Goal: Register for event/course

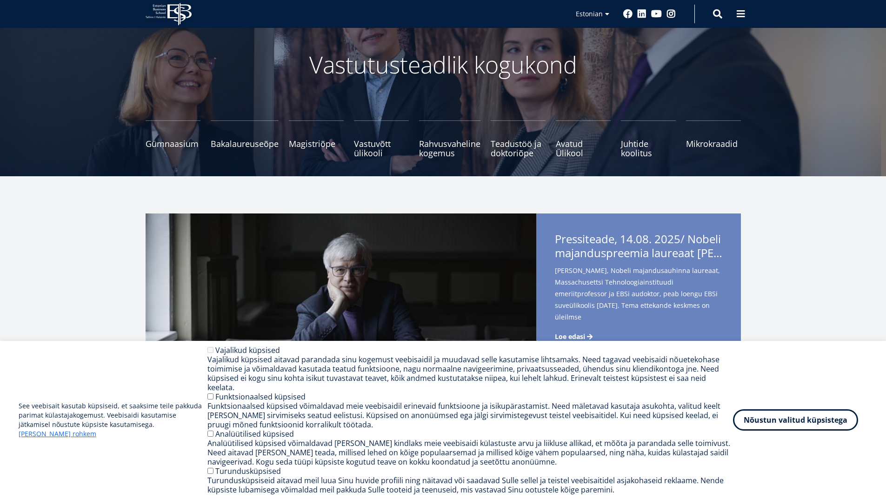
scroll to position [93, 0]
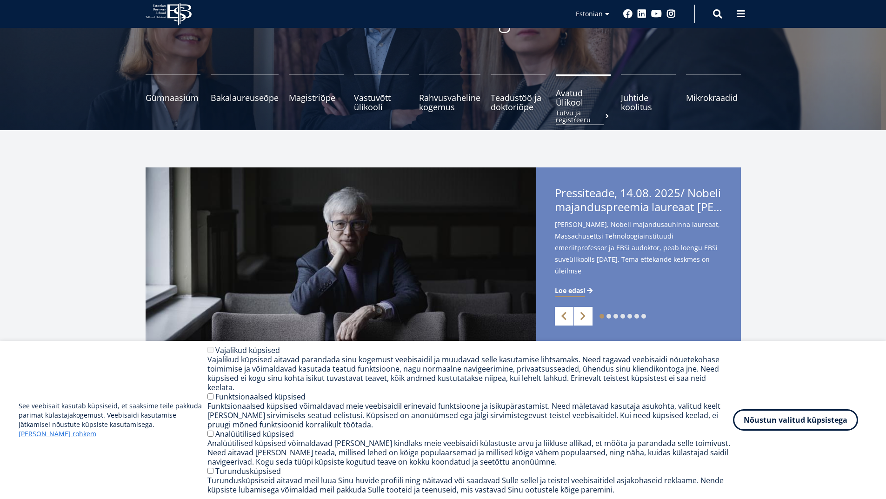
click at [570, 91] on span "Avatud Ülikool Tutvu ja registreeru" at bounding box center [583, 97] width 55 height 19
click at [632, 96] on span "Juhtide koolitus Tutvu ja registreeru" at bounding box center [648, 97] width 55 height 19
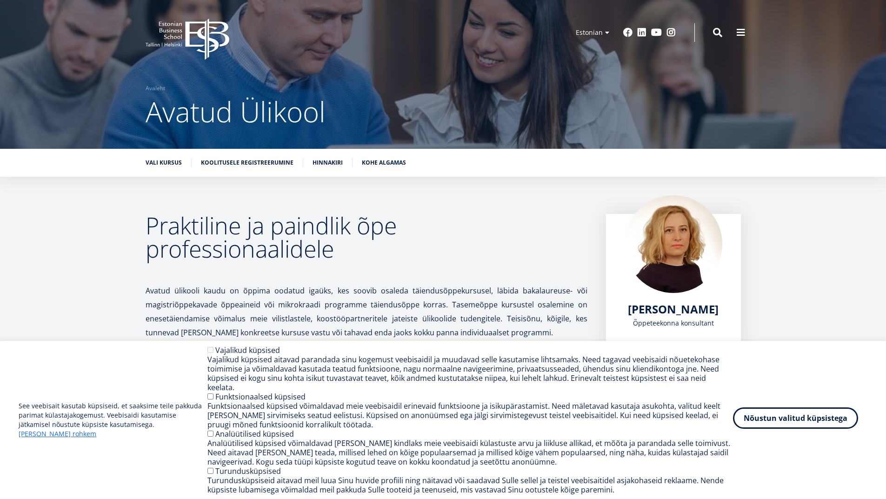
click at [784, 426] on button "Nõustun valitud küpsistega" at bounding box center [795, 418] width 125 height 21
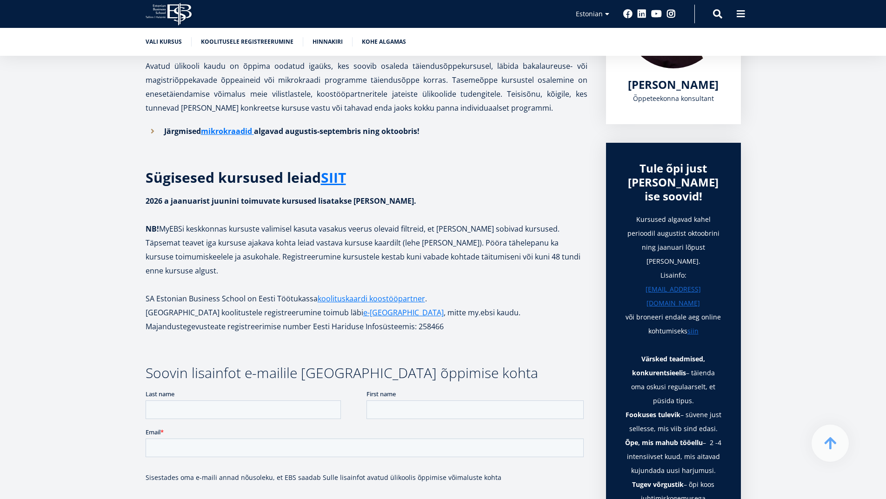
scroll to position [233, 0]
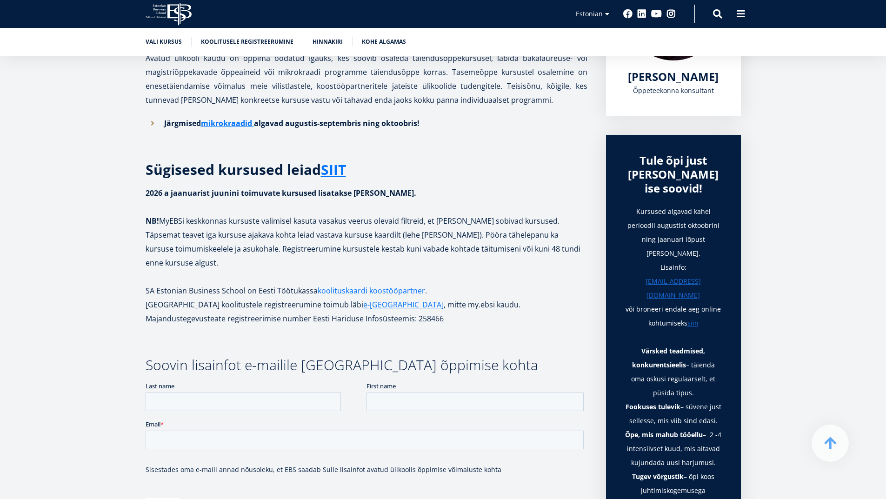
click at [370, 284] on link "koolituskaardi koostööpartner" at bounding box center [371, 291] width 107 height 14
click at [341, 169] on link "SIIT" at bounding box center [333, 170] width 25 height 14
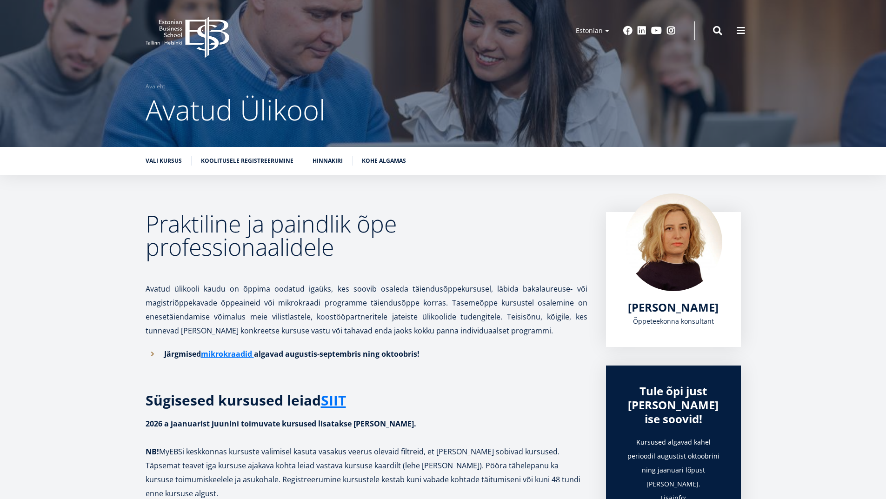
scroll to position [0, 0]
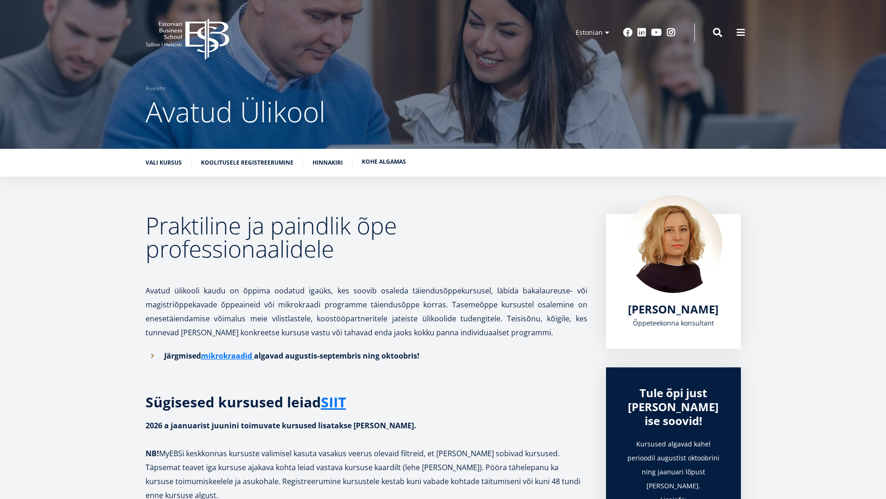
click at [371, 161] on link "Kohe algamas" at bounding box center [384, 161] width 44 height 9
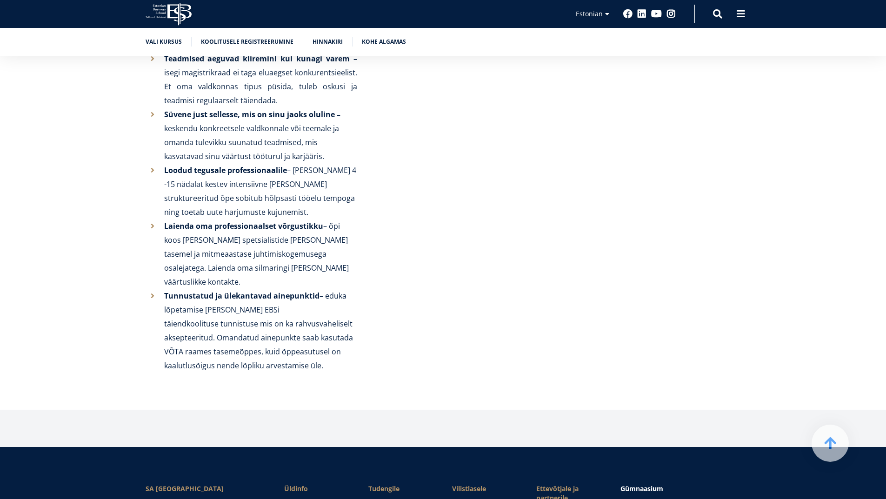
scroll to position [2082, 0]
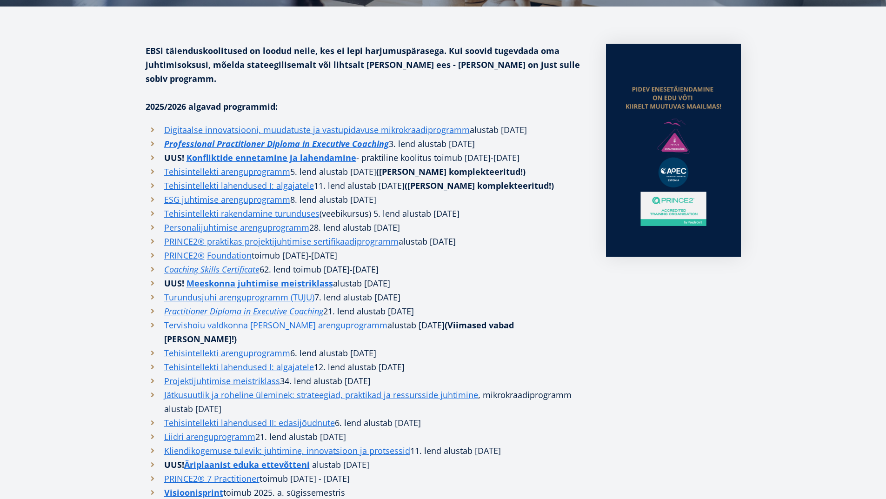
scroll to position [233, 0]
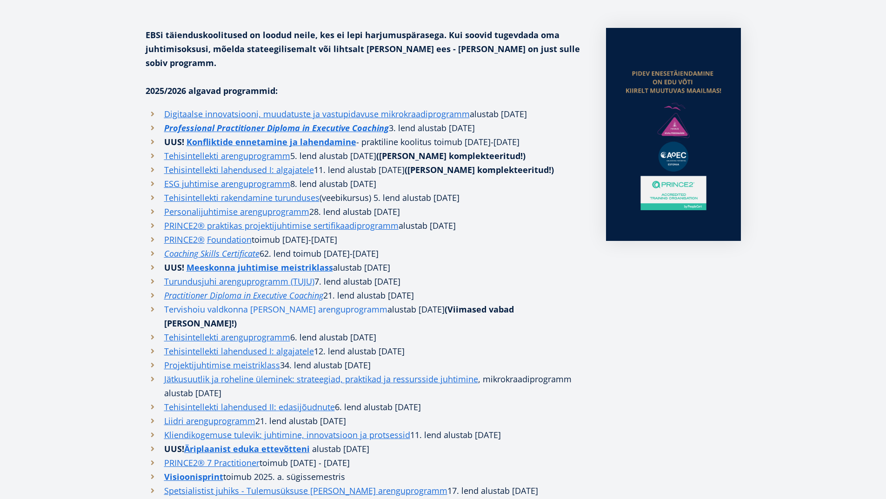
click at [229, 302] on link "Tervishoiu valdkonna [PERSON_NAME] arenguprogramm" at bounding box center [275, 309] width 223 height 14
